Goal: Information Seeking & Learning: Check status

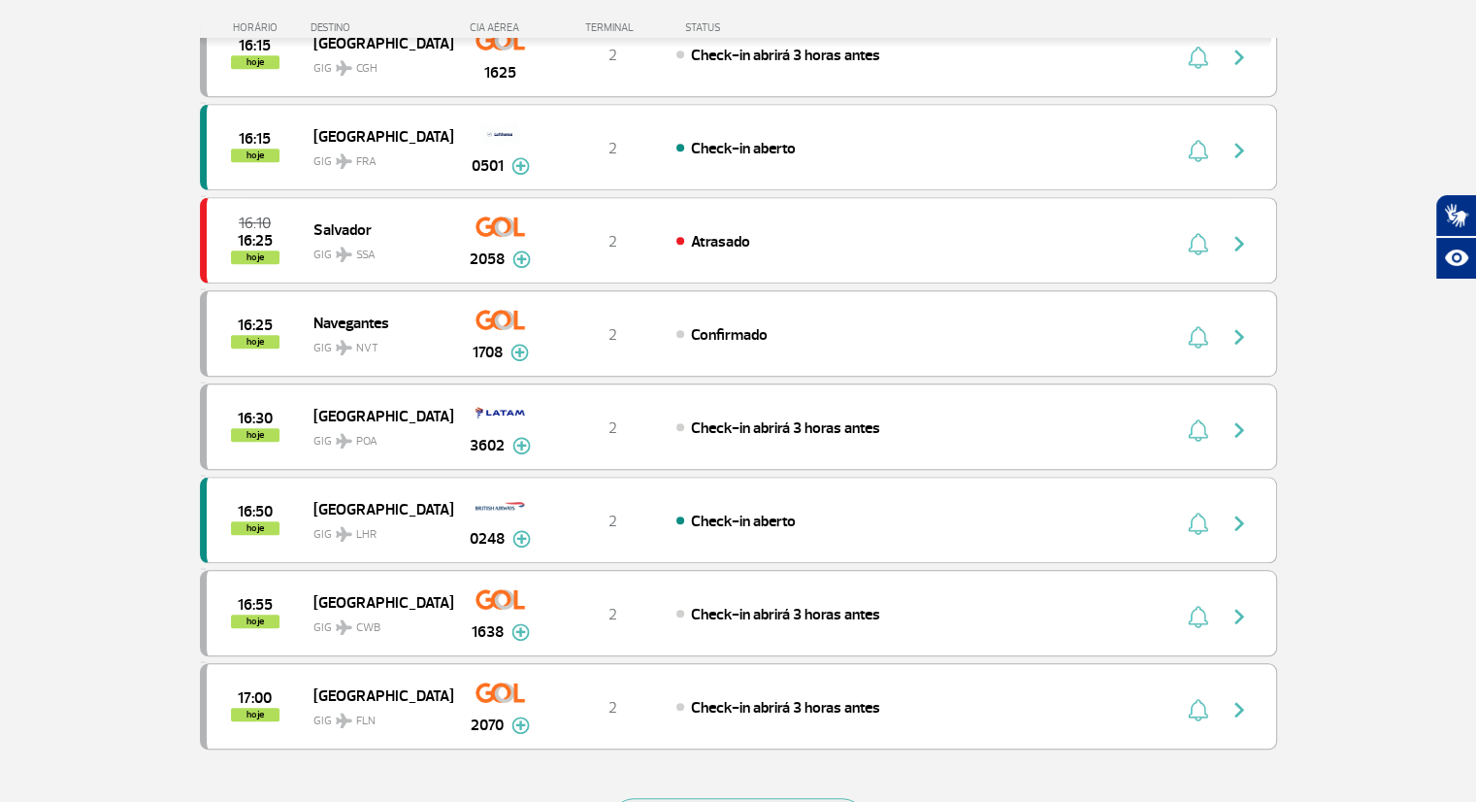
scroll to position [1747, 0]
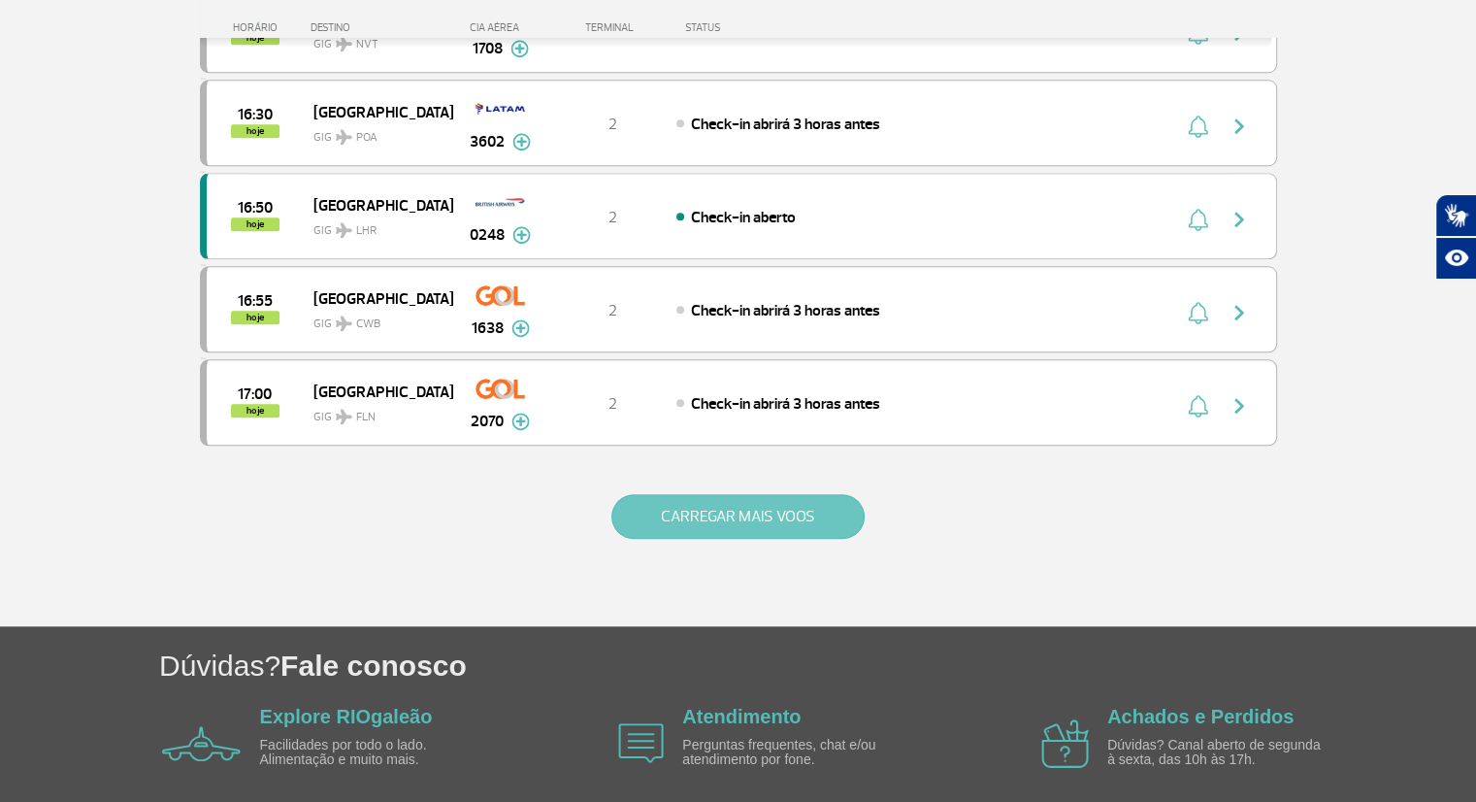
click at [745, 507] on button "CARREGAR MAIS VOOS" at bounding box center [737, 516] width 253 height 45
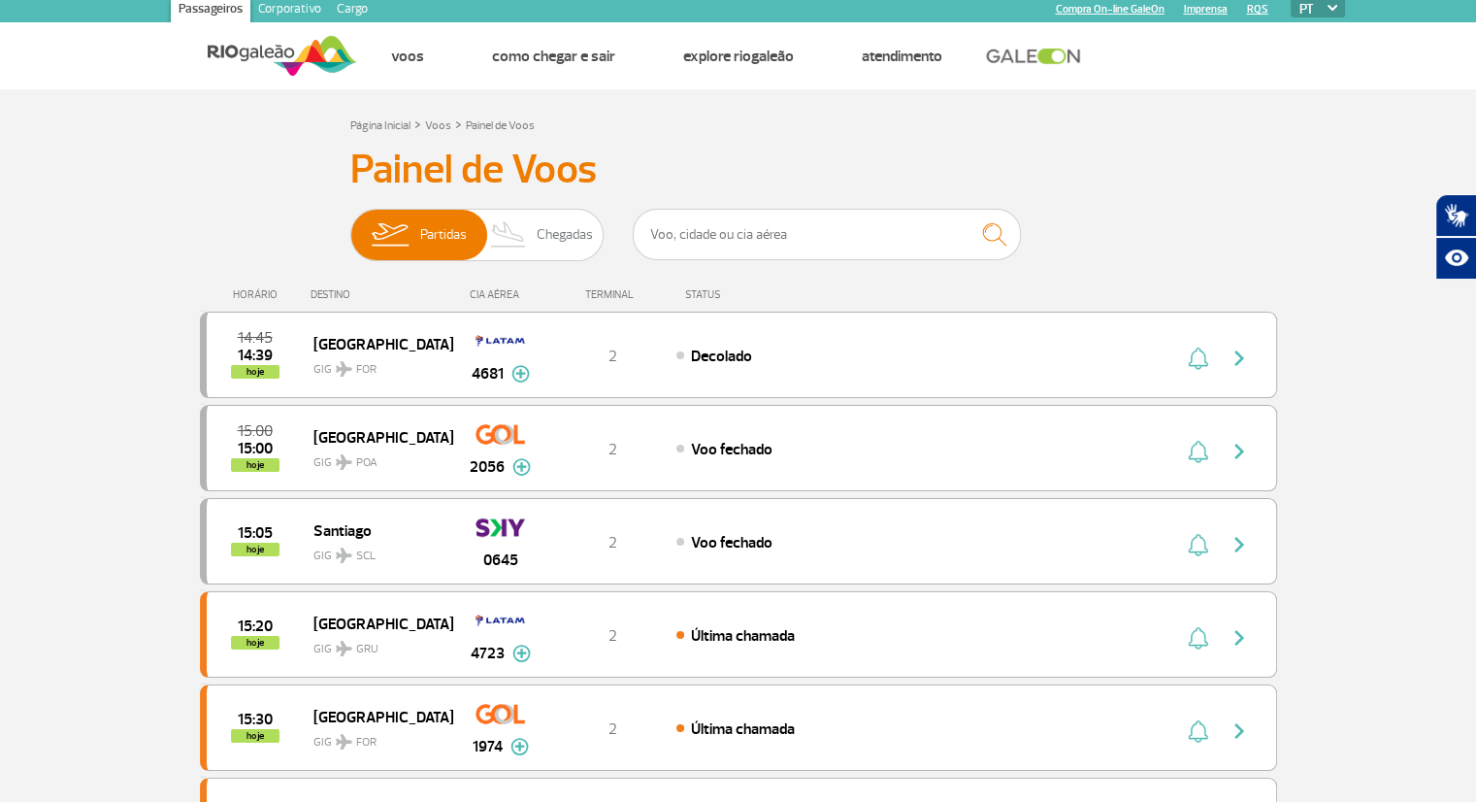
scroll to position [0, 0]
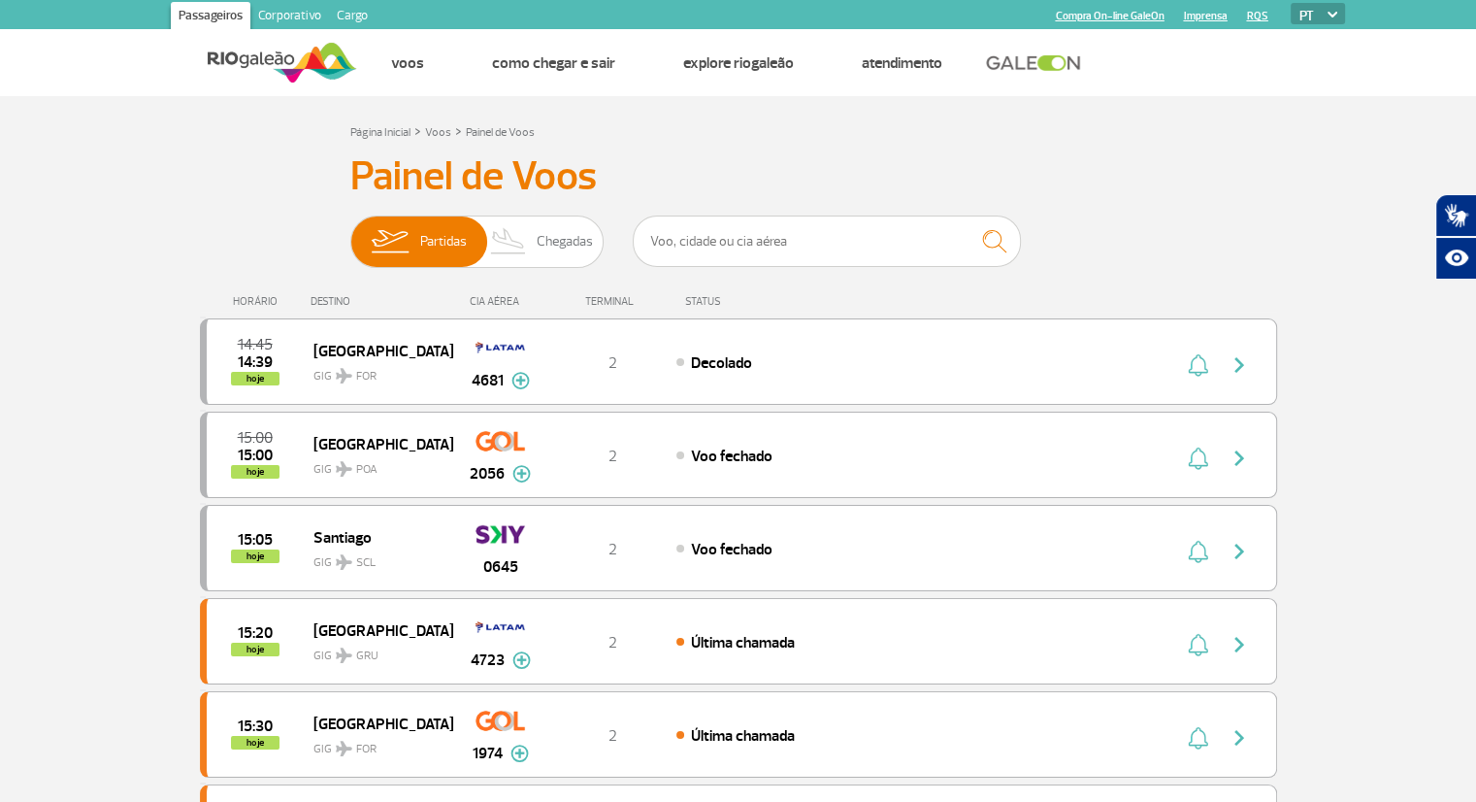
click at [1475, 30] on html "Passageiros Corporativo Cargo Compra On-line GaleOn Imprensa RQS PT ENG ESP Pág…" at bounding box center [738, 401] width 1476 height 802
click at [327, 304] on div "DESTINO" at bounding box center [382, 301] width 142 height 13
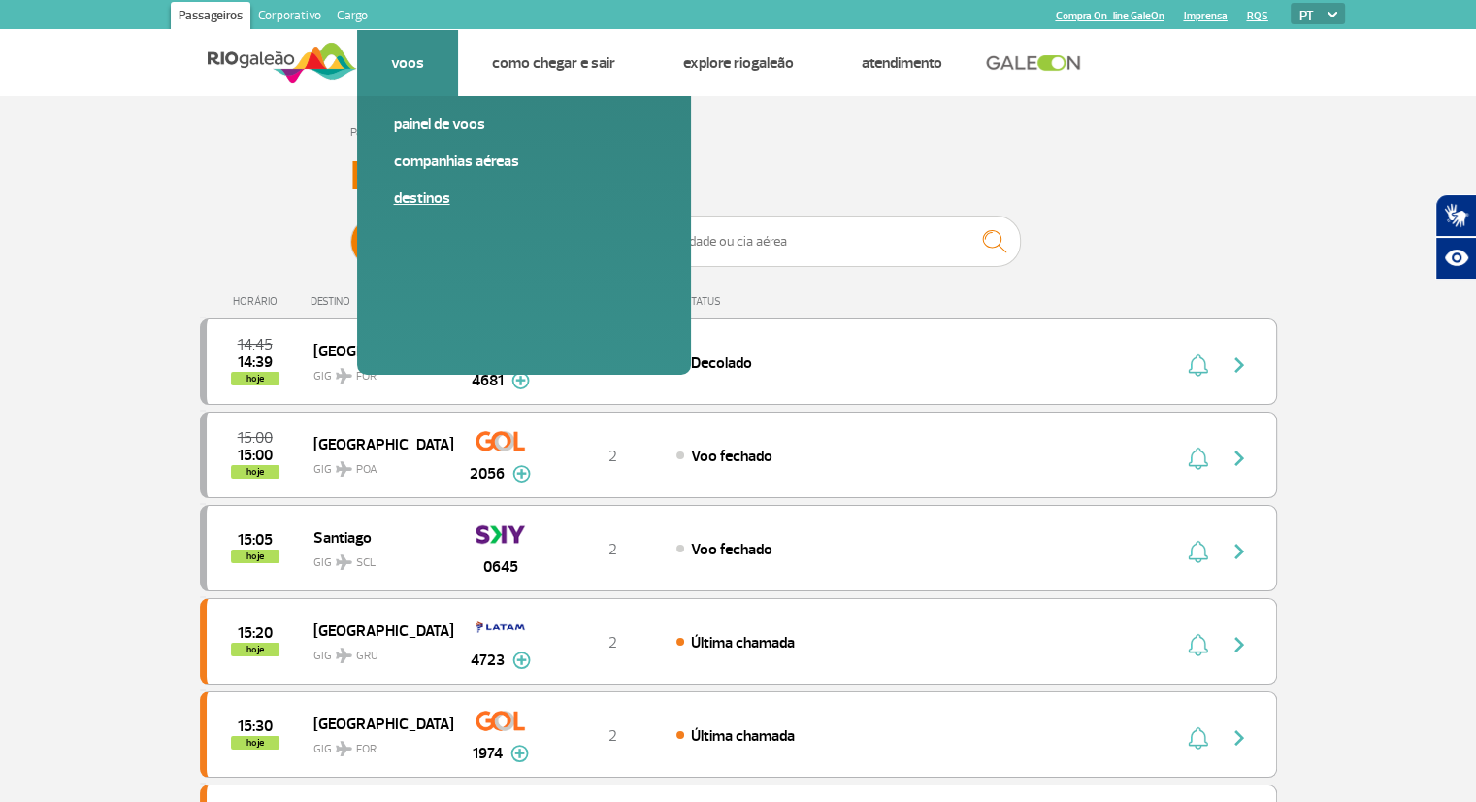
click at [427, 191] on link "Destinos" at bounding box center [524, 197] width 260 height 21
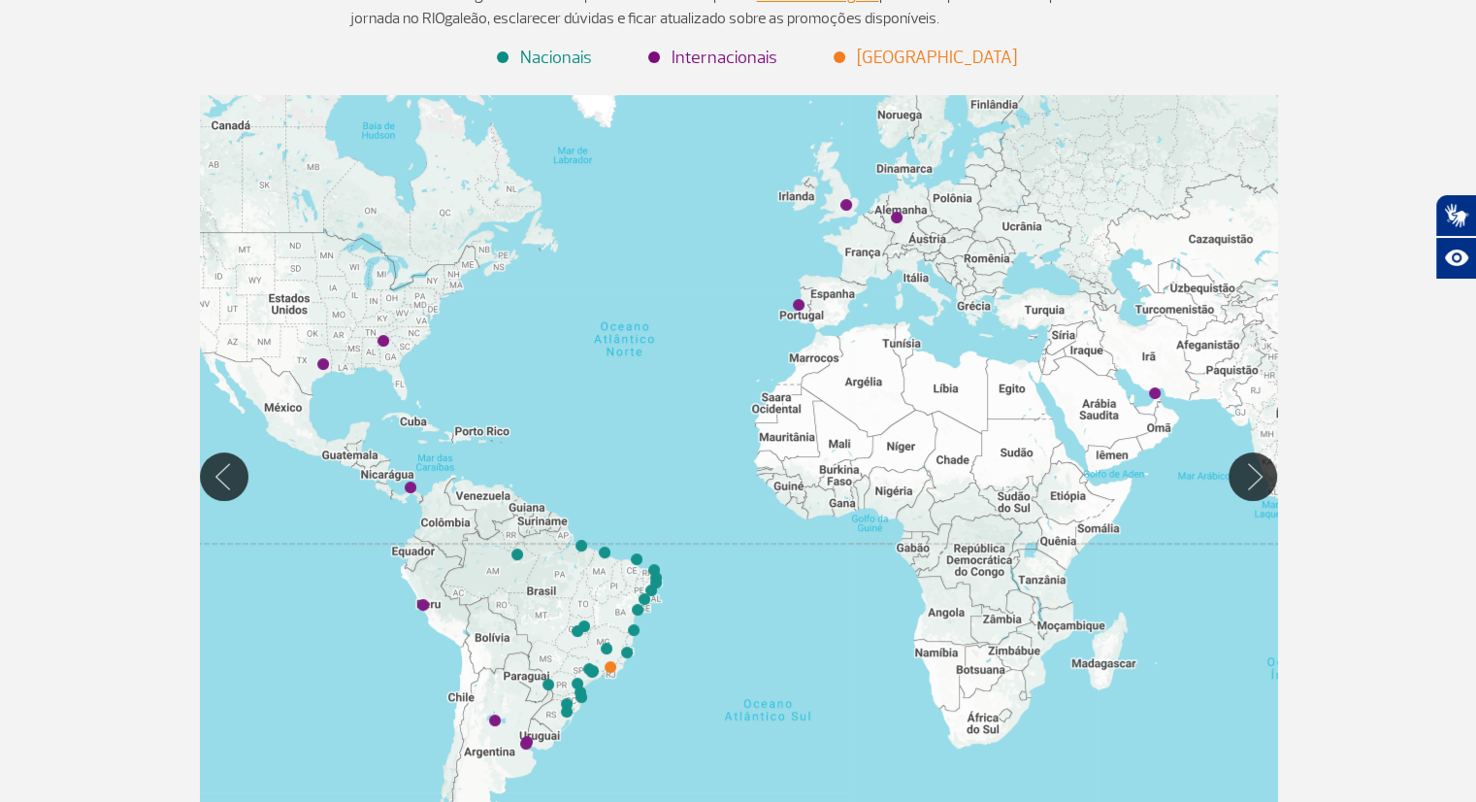
scroll to position [388, 0]
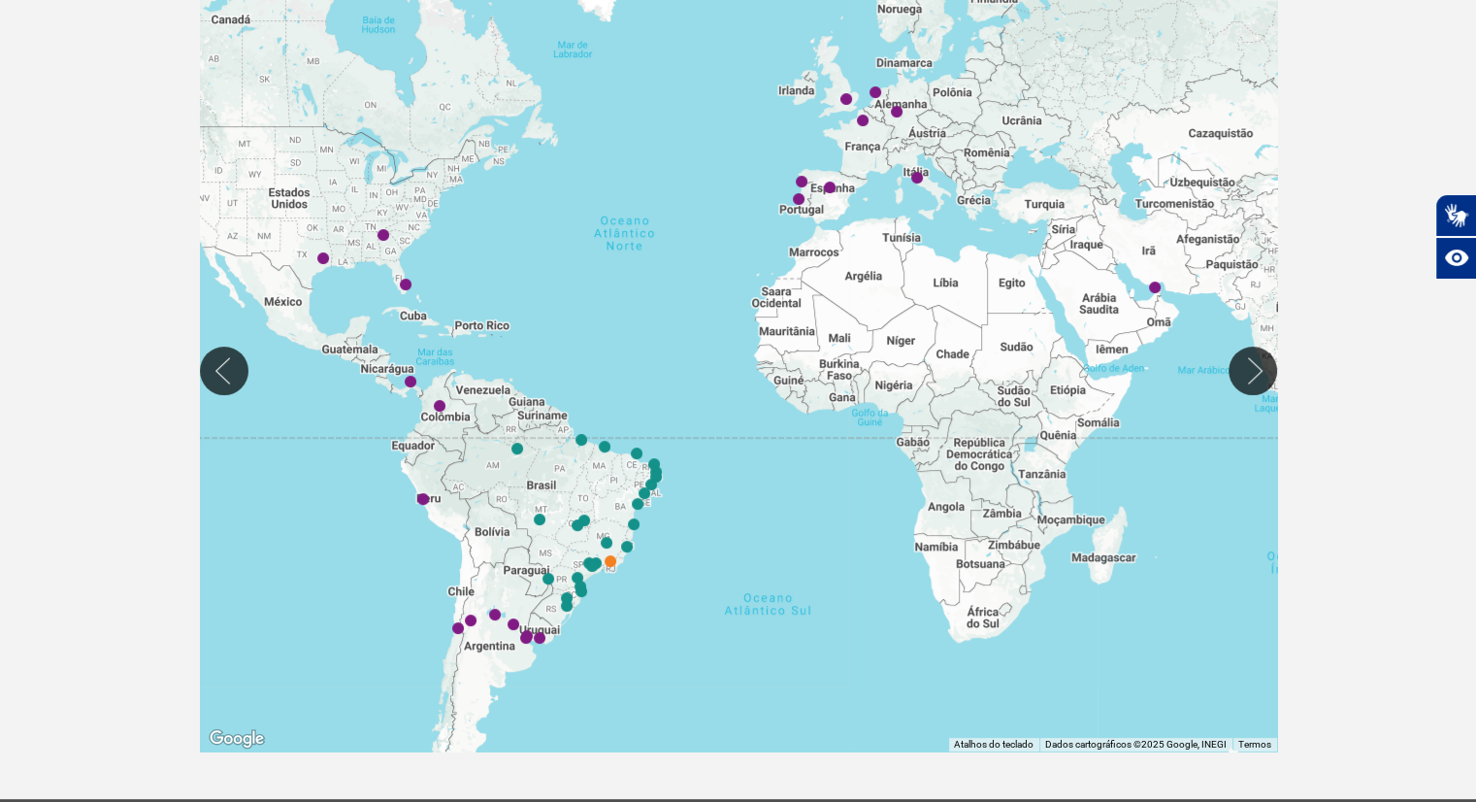
click at [508, 425] on div at bounding box center [738, 370] width 1077 height 762
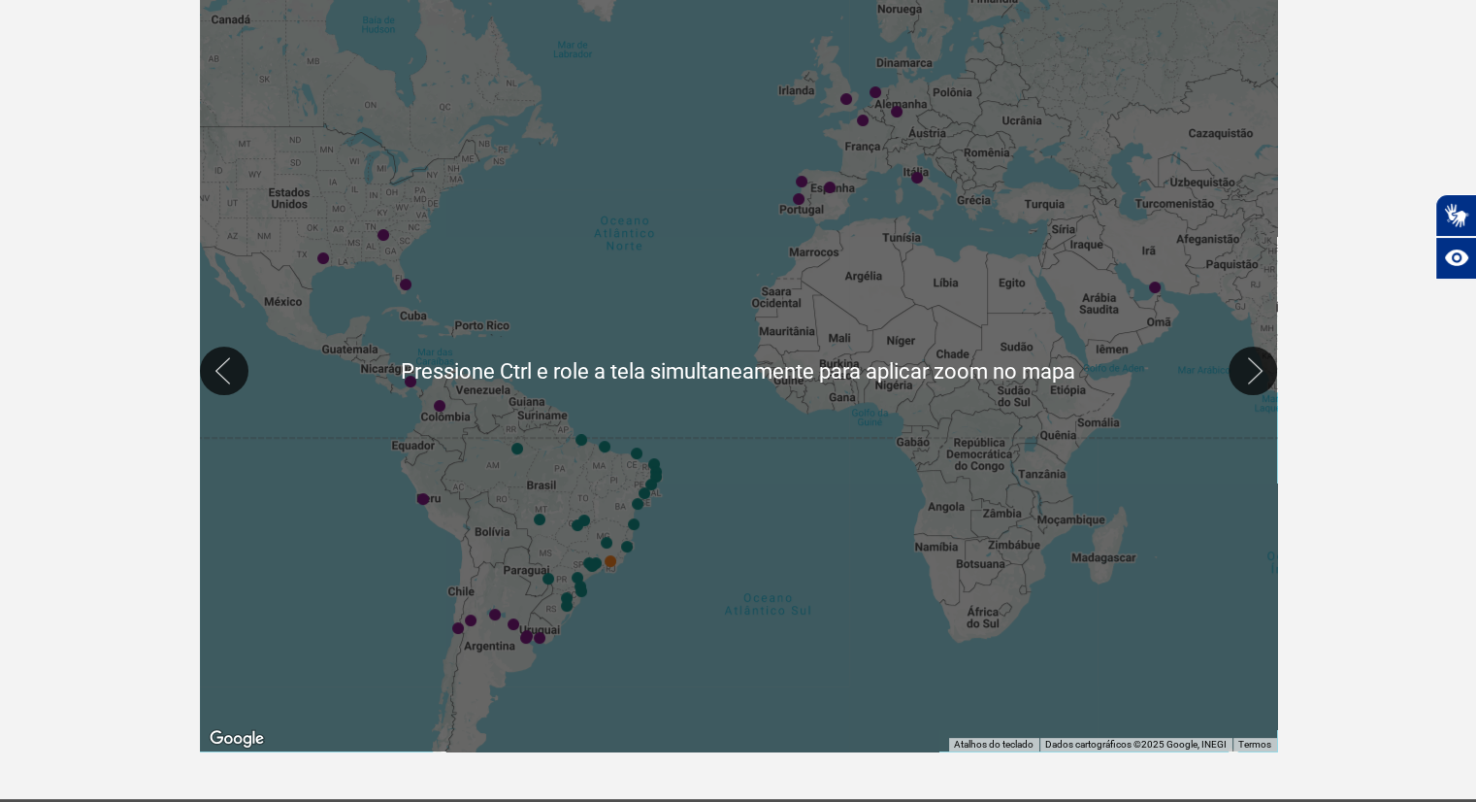
click at [710, 327] on div at bounding box center [738, 370] width 1077 height 762
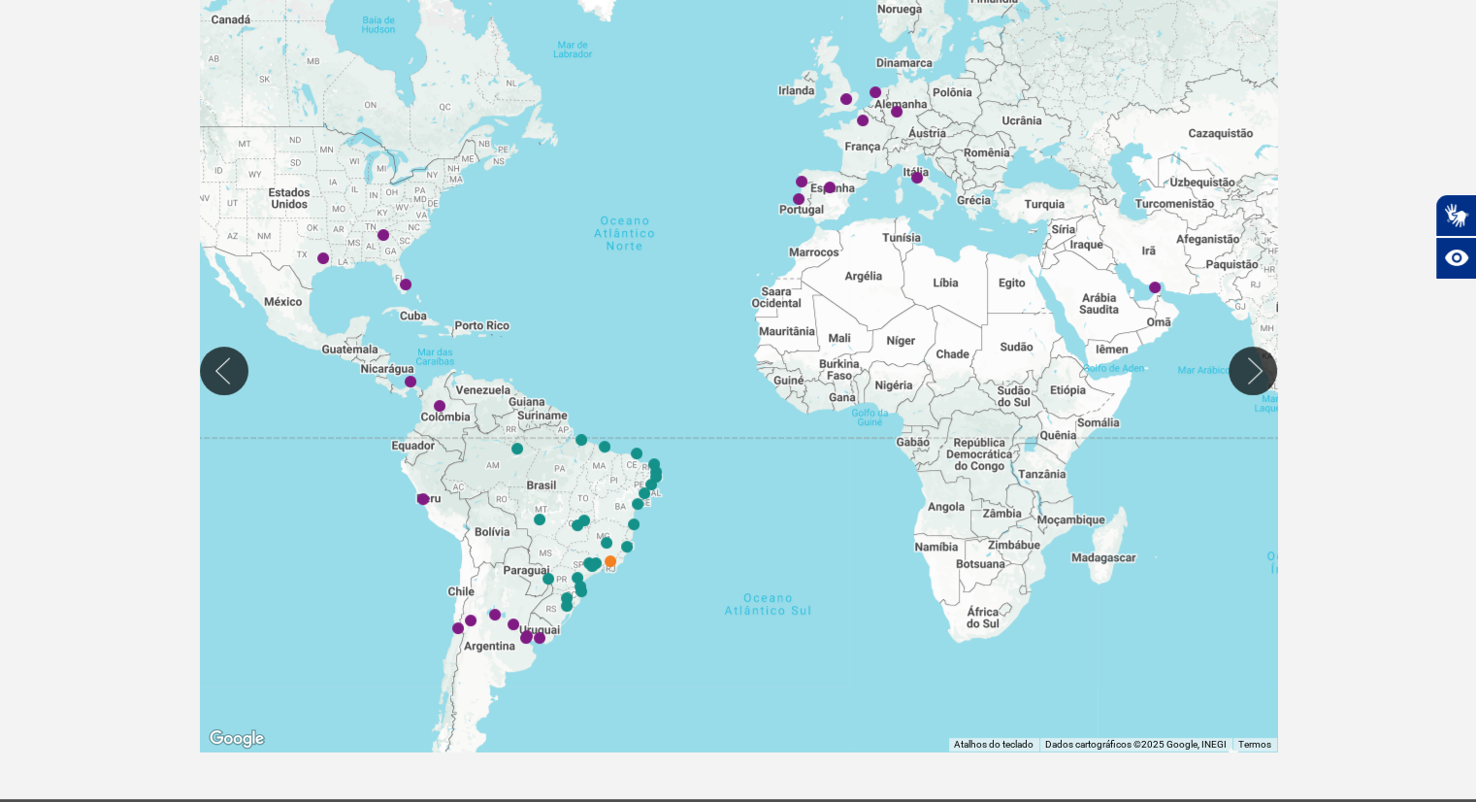
click at [497, 501] on div at bounding box center [738, 370] width 1077 height 762
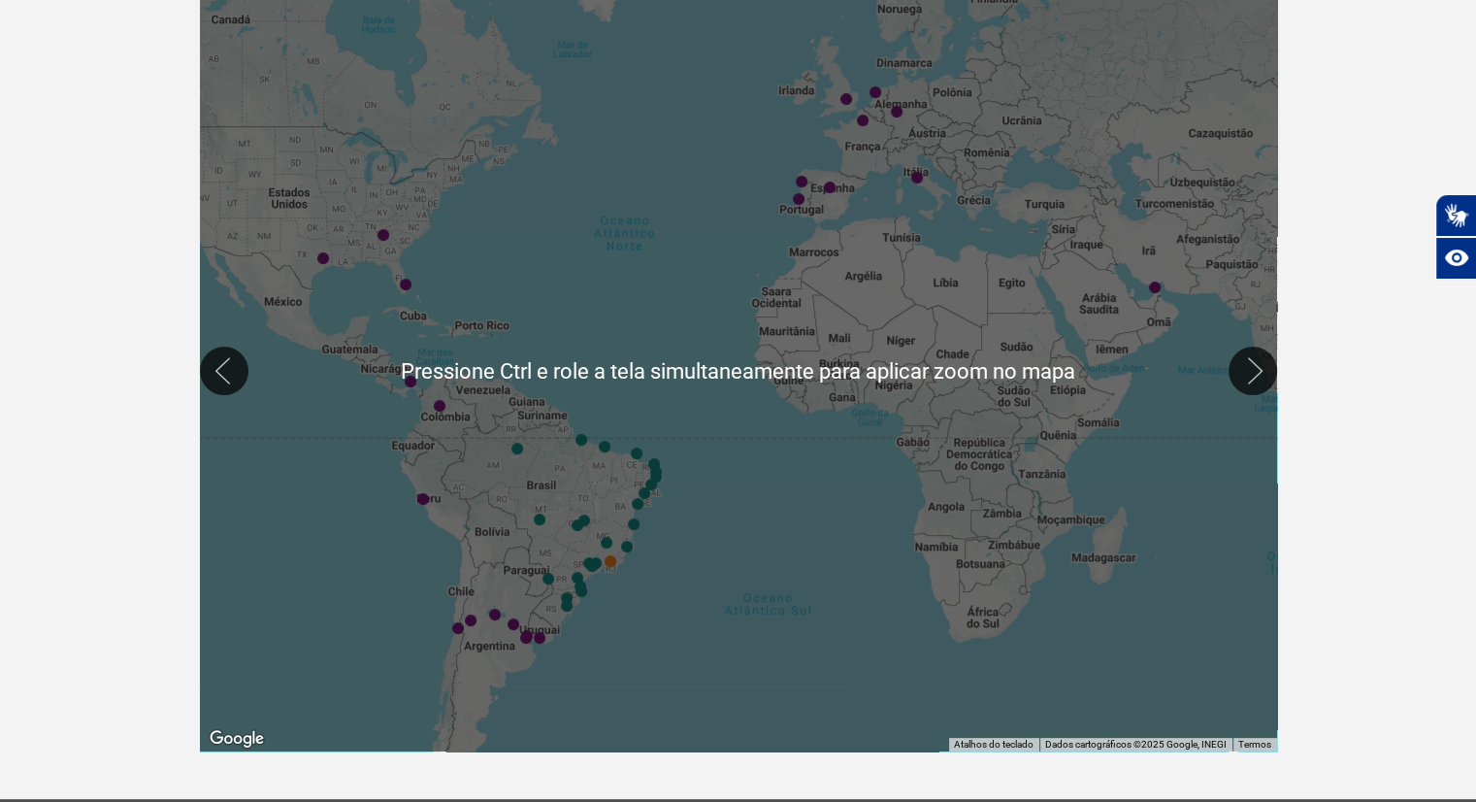
scroll to position [97, 0]
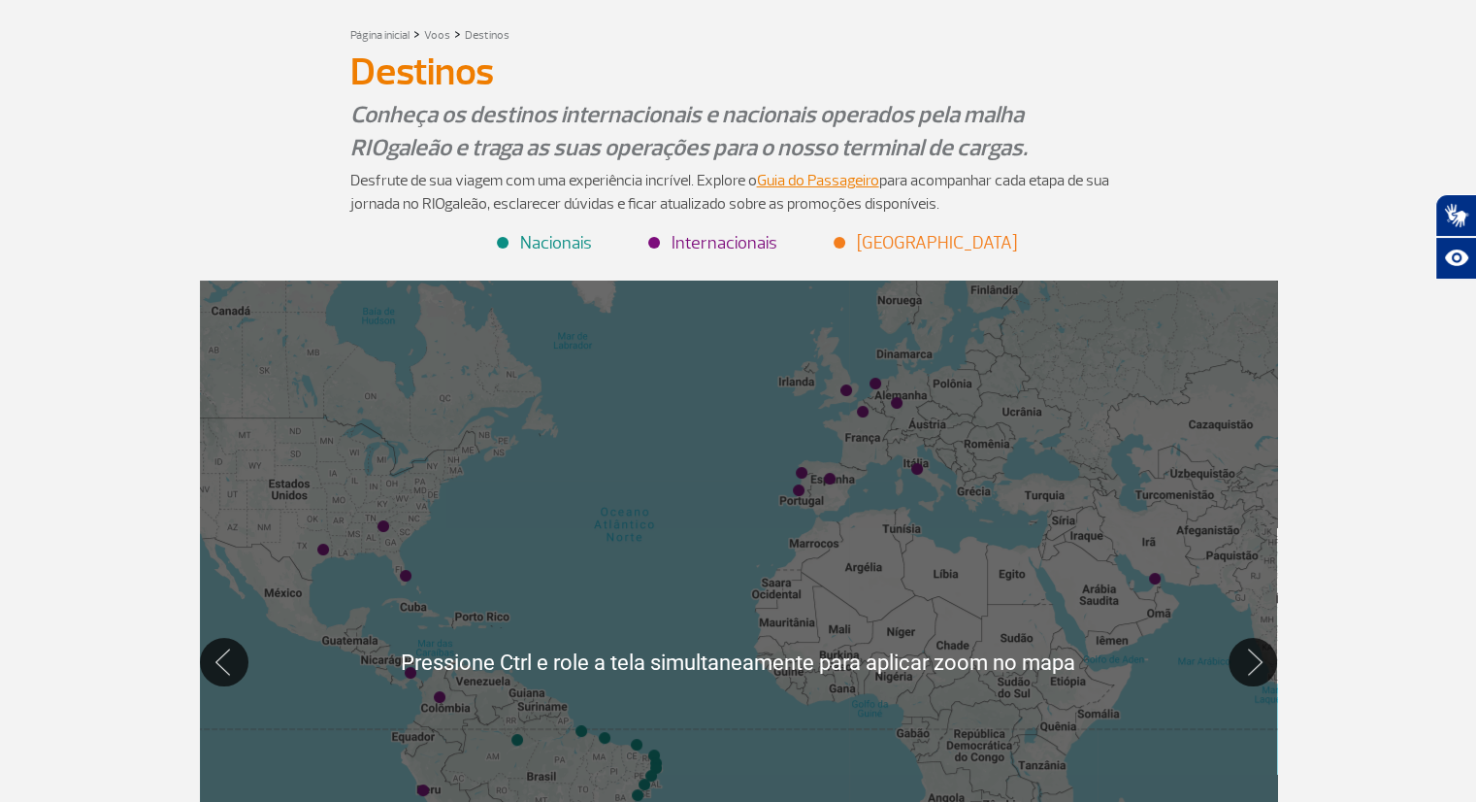
click at [647, 467] on div at bounding box center [738, 661] width 1077 height 762
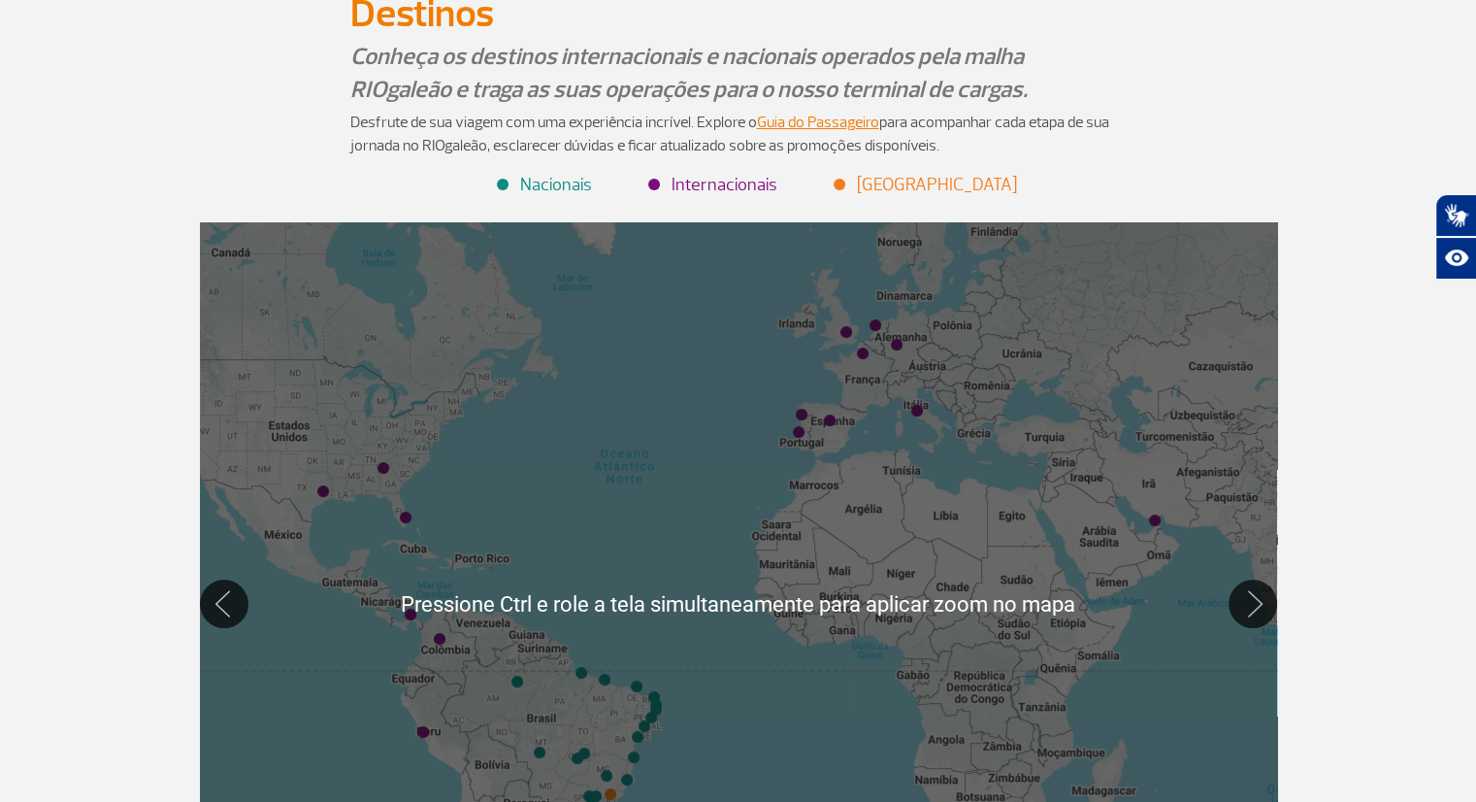
scroll to position [388, 0]
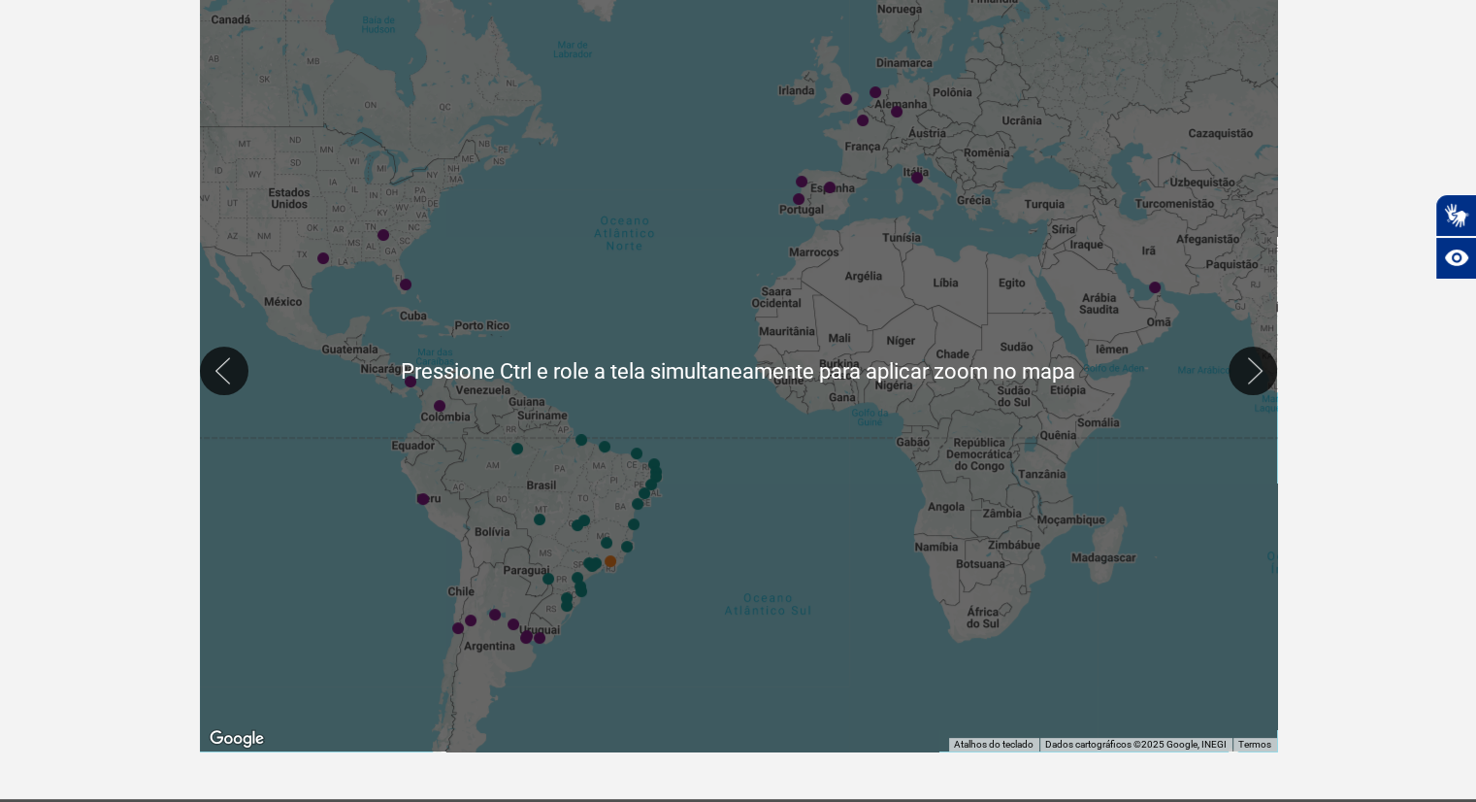
click at [618, 450] on div at bounding box center [738, 370] width 1077 height 762
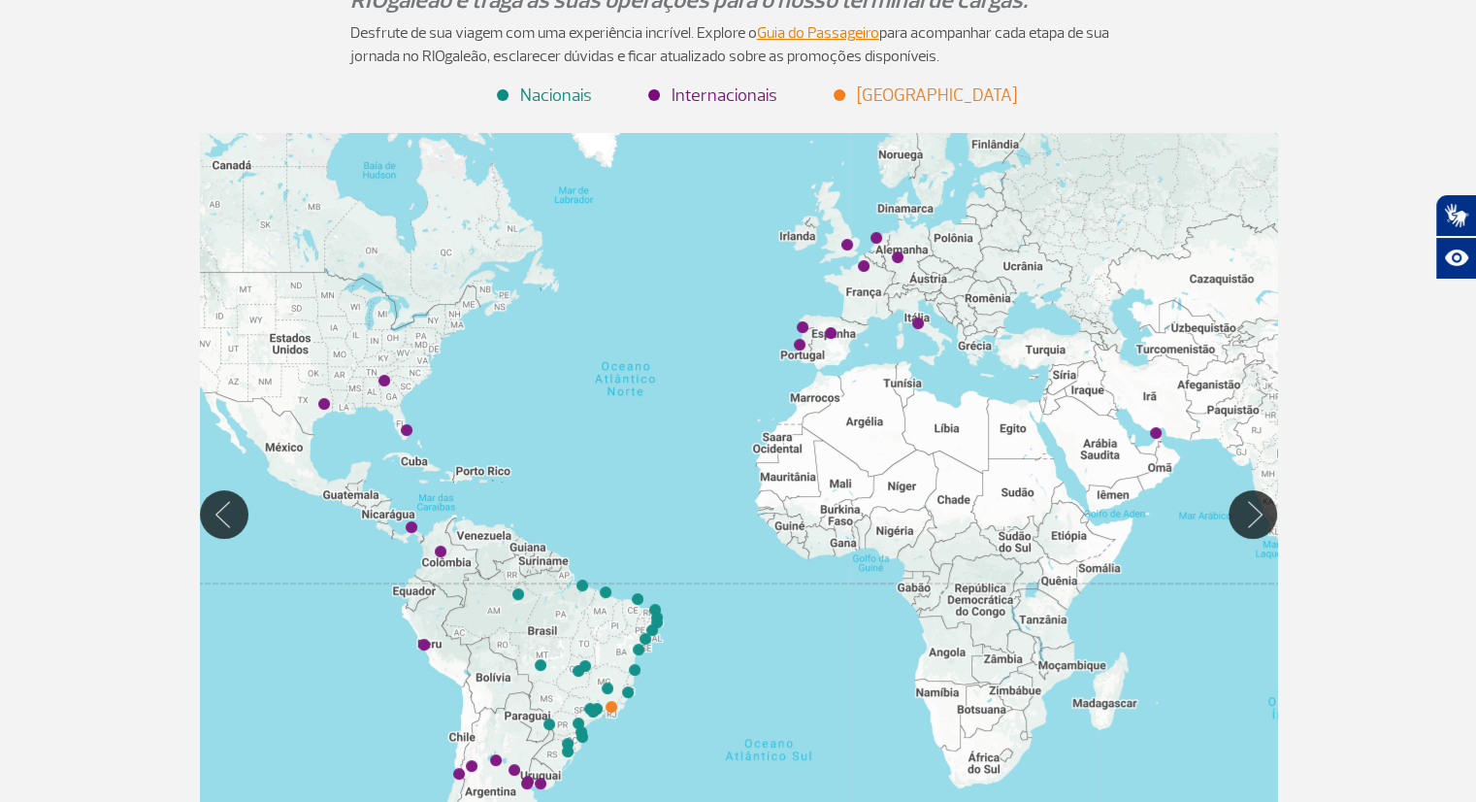
scroll to position [0, 0]
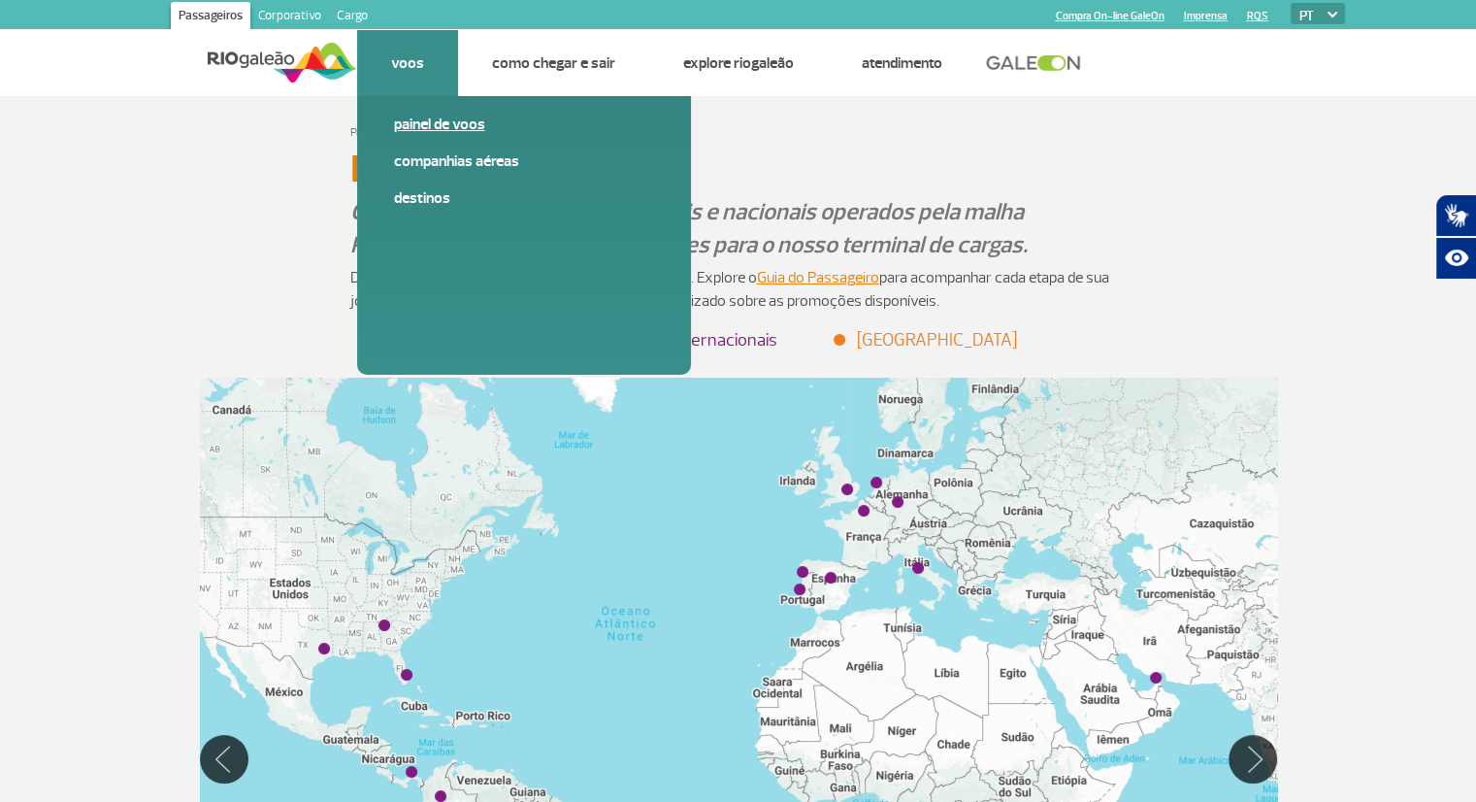
click at [449, 125] on link "Painel de voos" at bounding box center [524, 124] width 260 height 21
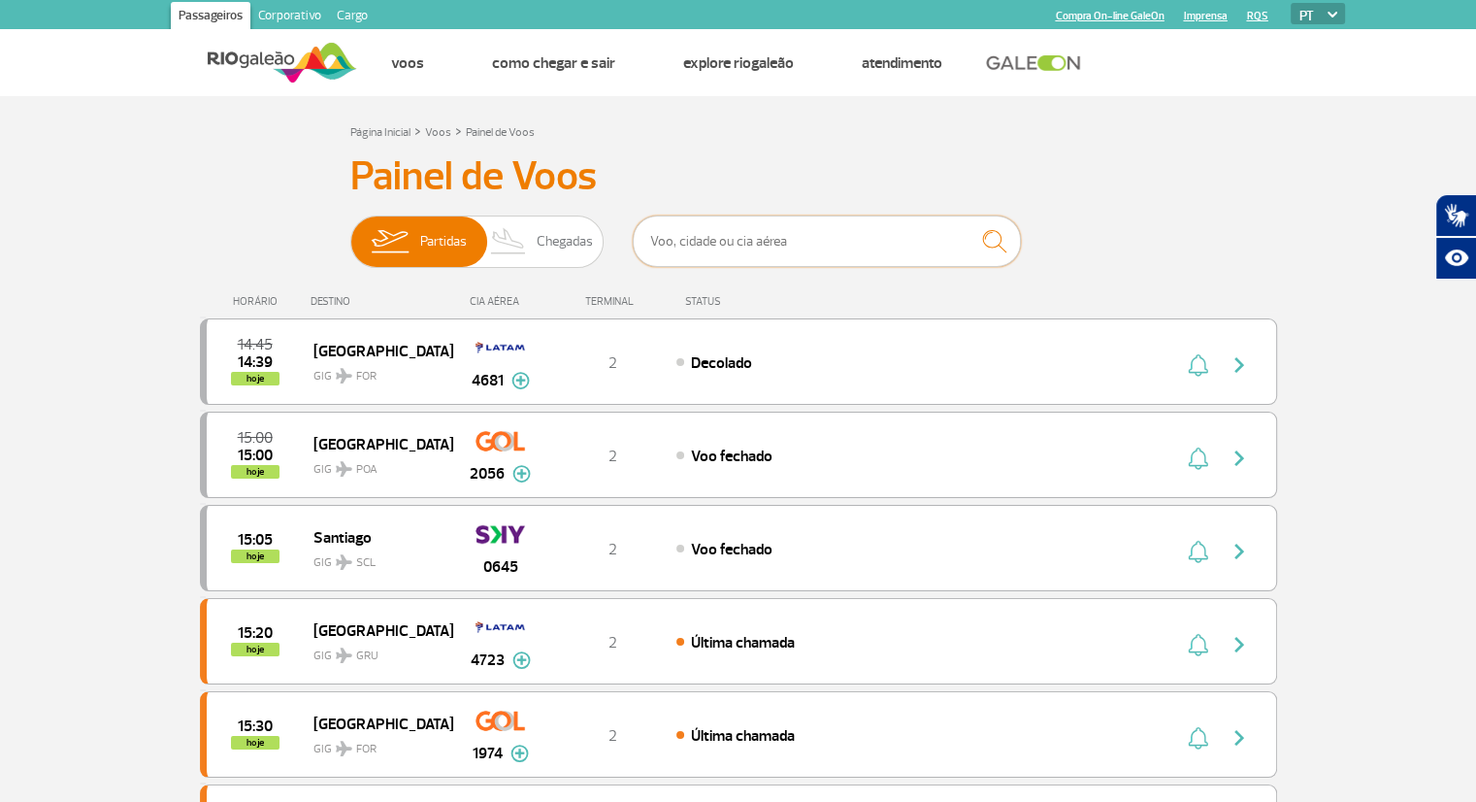
click at [699, 249] on input "text" at bounding box center [827, 240] width 388 height 51
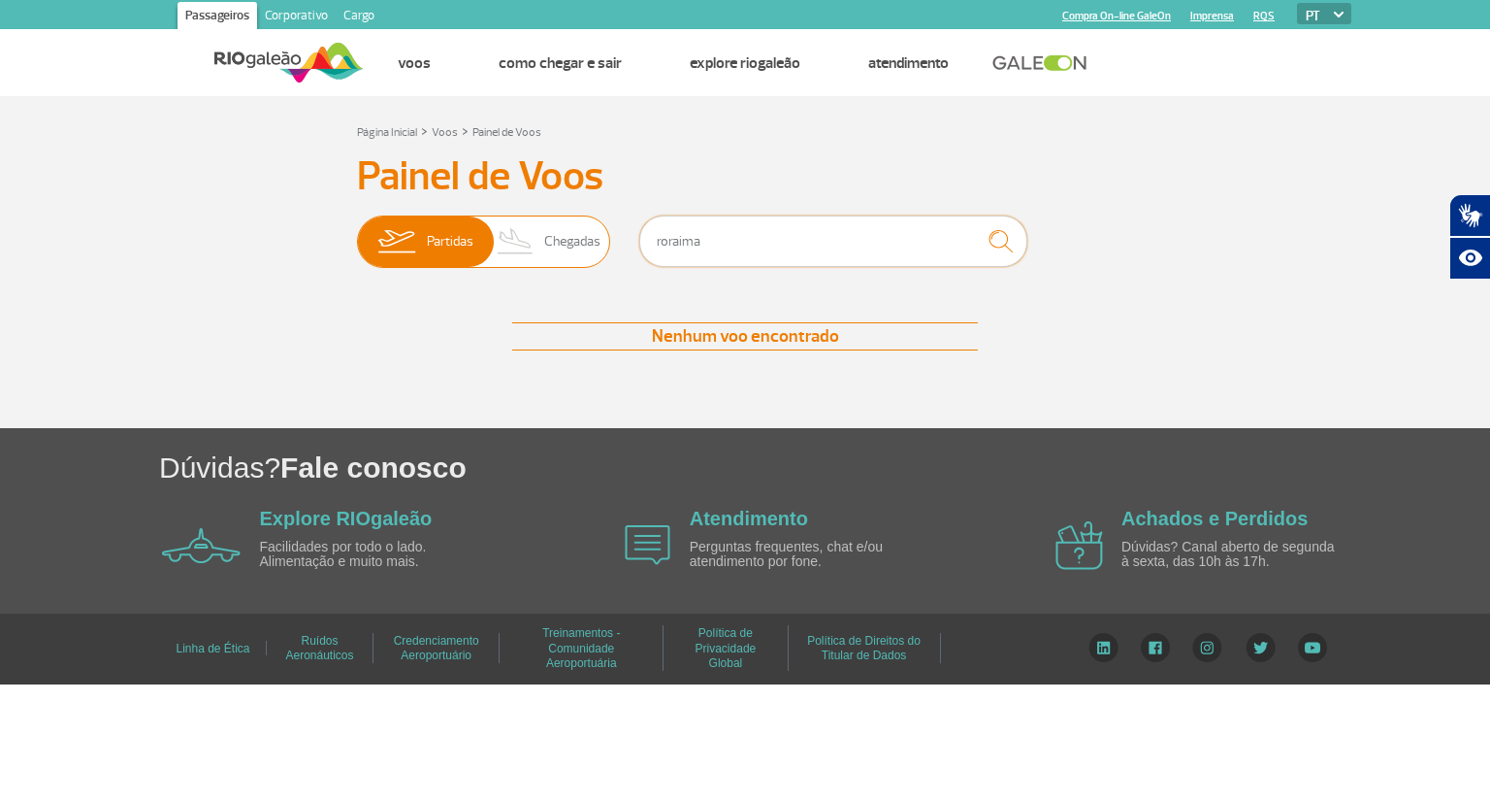
type input "roraima"
click at [540, 242] on img at bounding box center [515, 241] width 57 height 50
click at [357, 232] on input "Partidas Chegadas" at bounding box center [357, 232] width 0 height 0
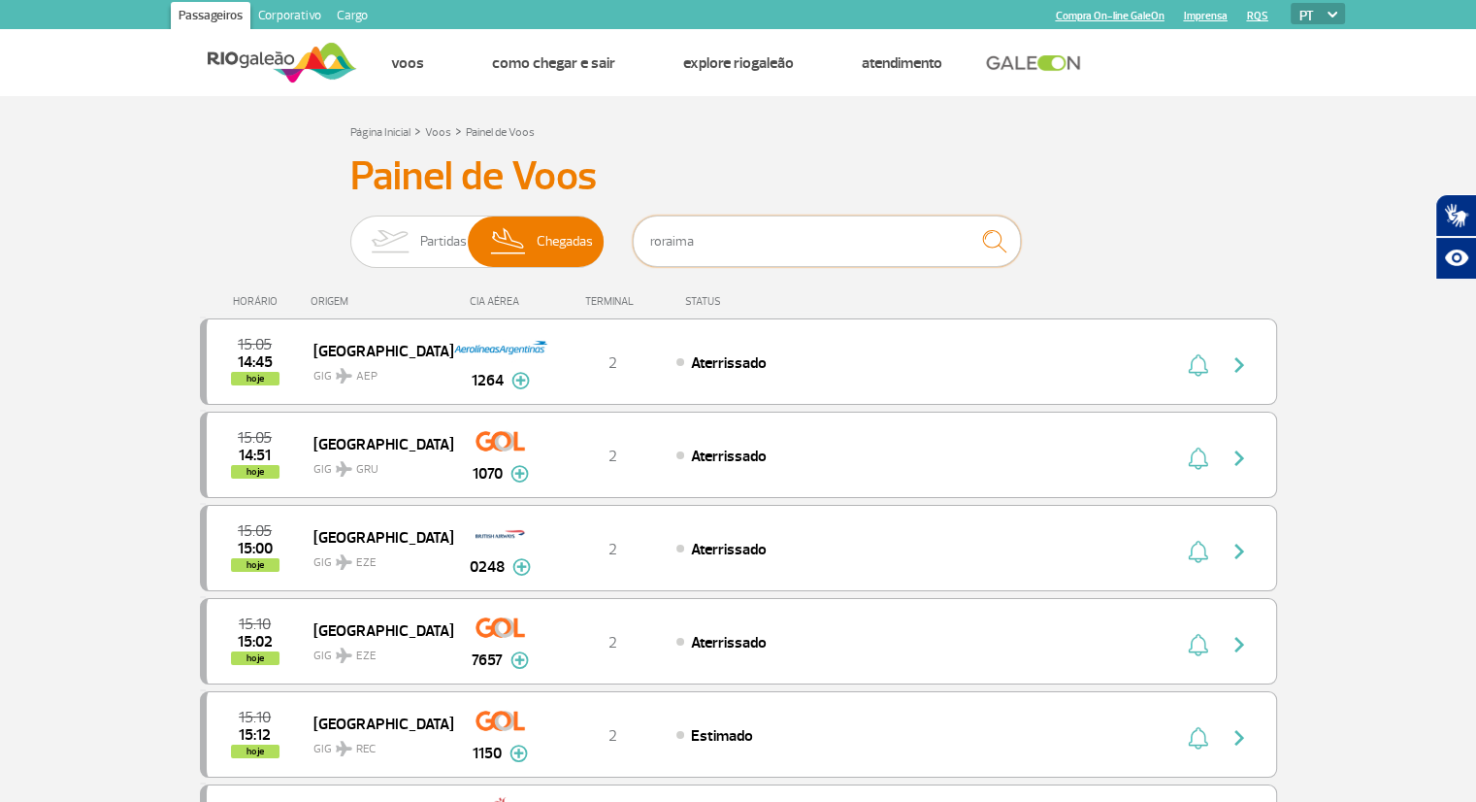
click at [781, 224] on input "roraima" at bounding box center [827, 240] width 388 height 51
click at [998, 234] on img "submit" at bounding box center [994, 241] width 42 height 40
drag, startPoint x: 710, startPoint y: 245, endPoint x: 627, endPoint y: 250, distance: 83.6
click at [627, 250] on div "Partidas Chegadas roraima" at bounding box center [738, 244] width 776 height 58
click at [426, 243] on span "Partidas" at bounding box center [443, 241] width 47 height 50
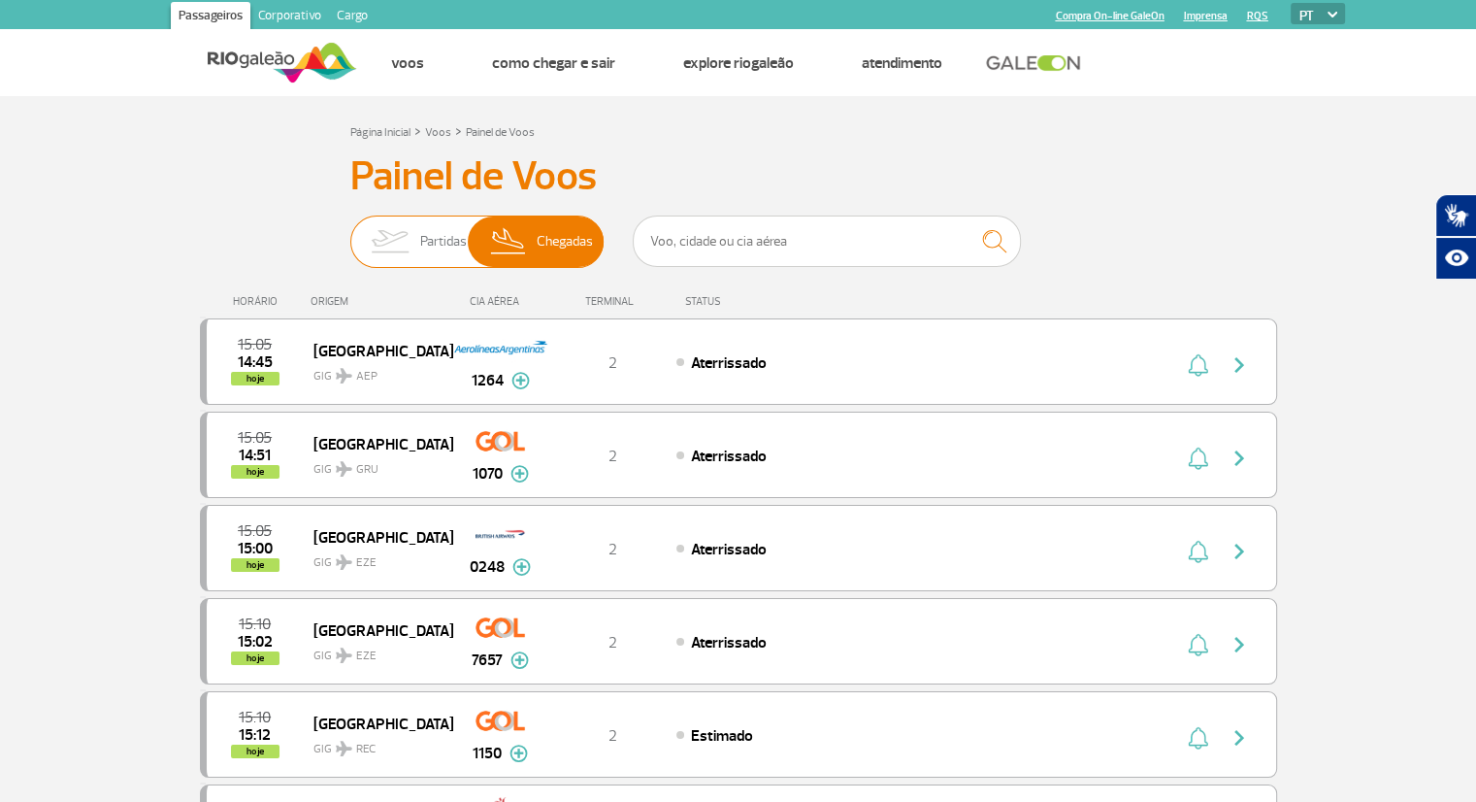
click at [350, 232] on input "Partidas Chegadas" at bounding box center [350, 232] width 0 height 0
